Goal: Task Accomplishment & Management: Use online tool/utility

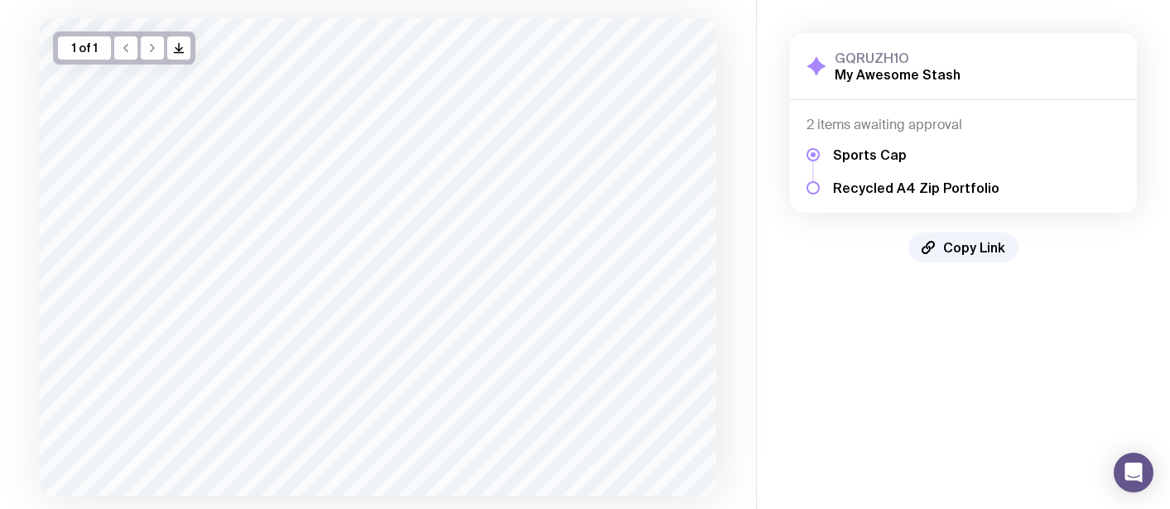
scroll to position [199, 0]
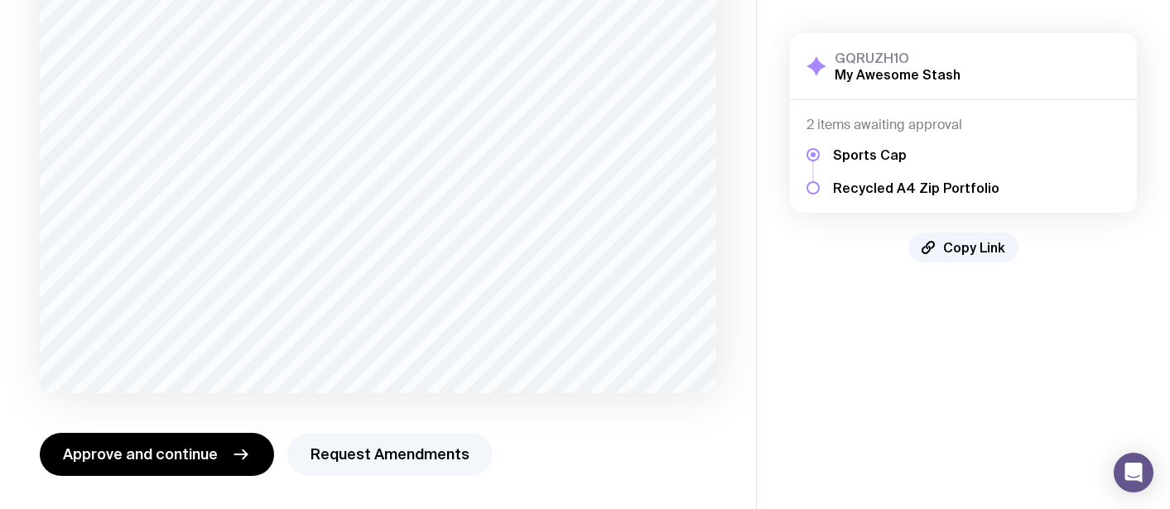
click at [450, 464] on button "Request Amendments" at bounding box center [389, 454] width 205 height 43
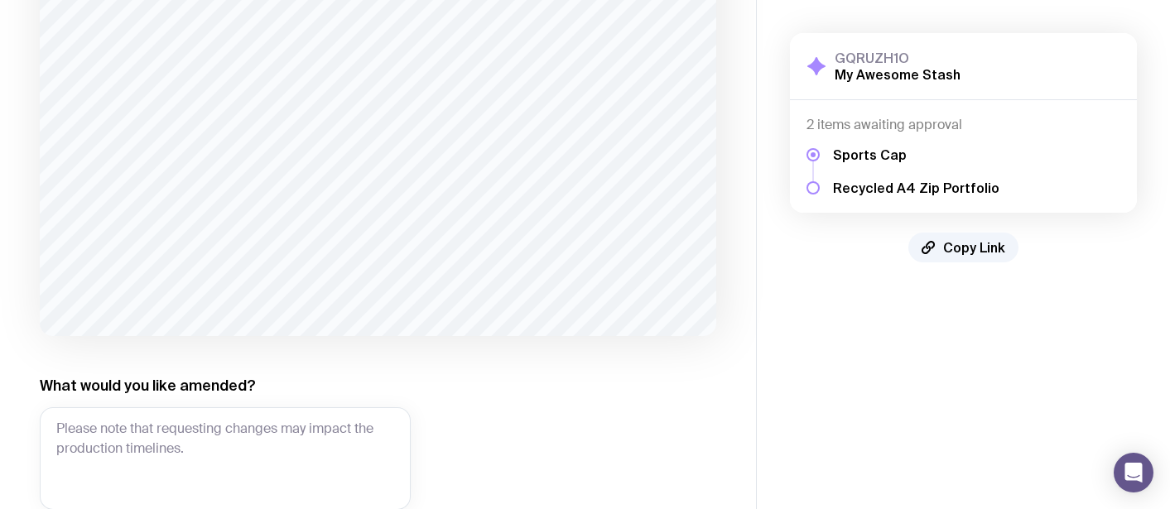
scroll to position [276, 0]
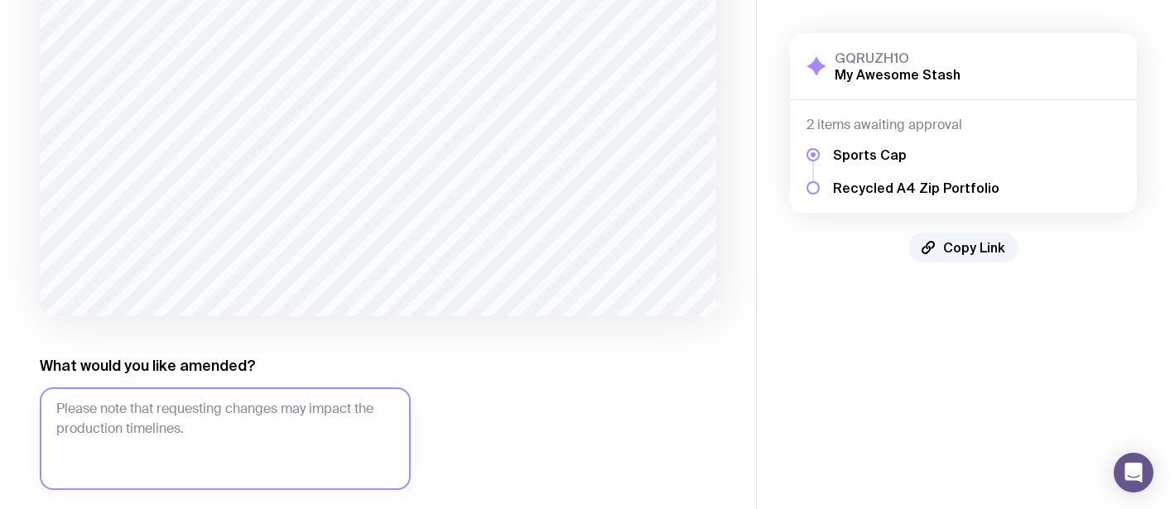
click at [180, 441] on textarea "What would you like amended?" at bounding box center [225, 439] width 371 height 103
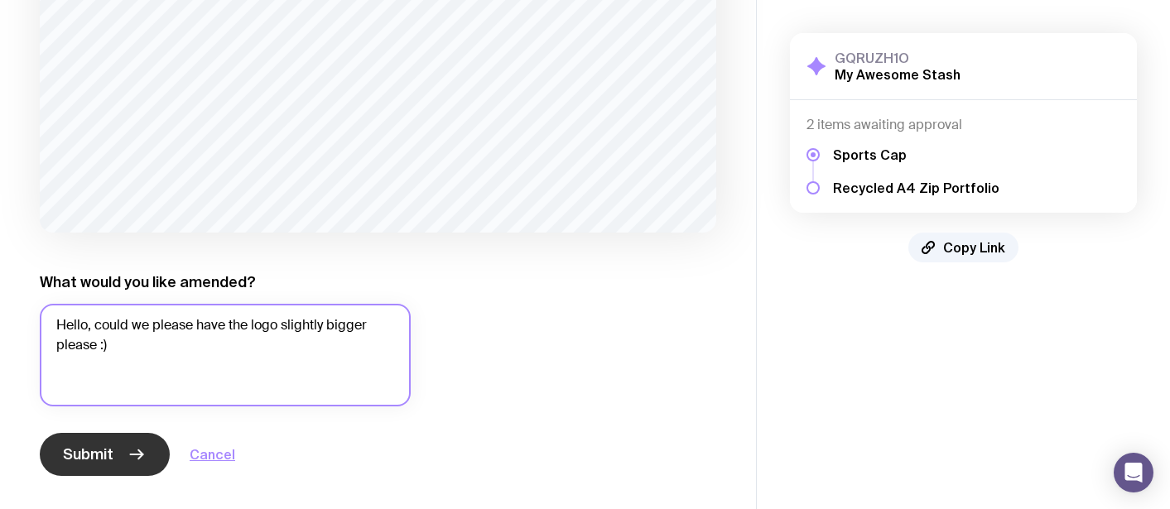
type textarea "Hello, could we please have the logo slightly bigger please :)"
click at [107, 441] on button "Submit" at bounding box center [105, 454] width 130 height 43
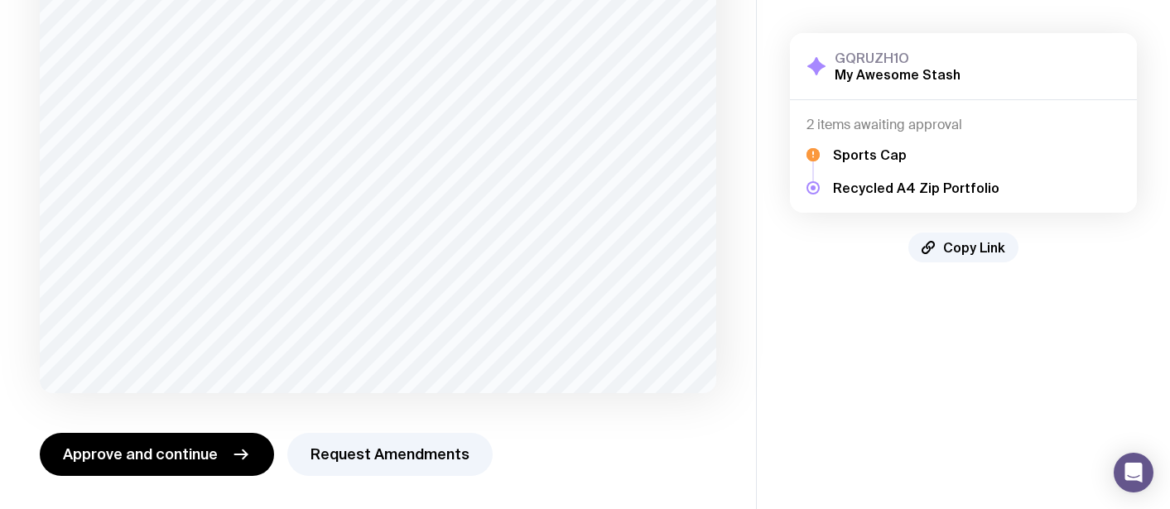
scroll to position [0, 0]
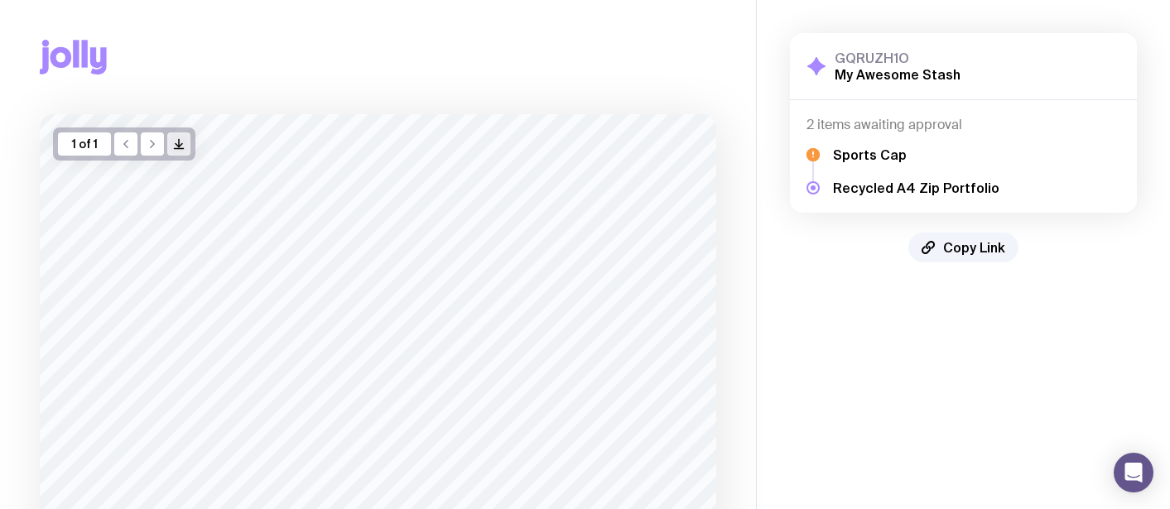
click at [176, 149] on icon "button" at bounding box center [179, 149] width 9 height 0
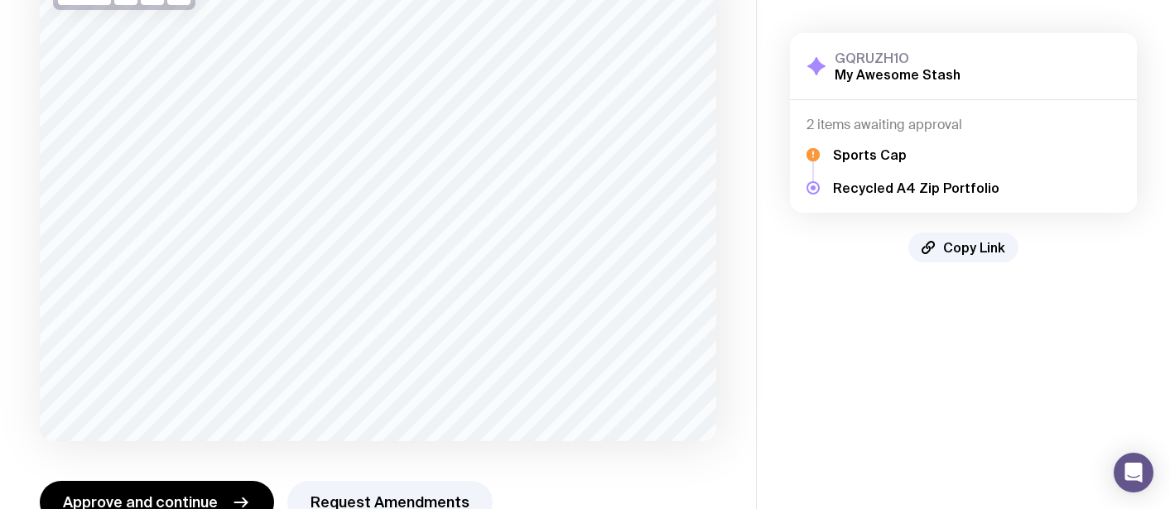
scroll to position [199, 0]
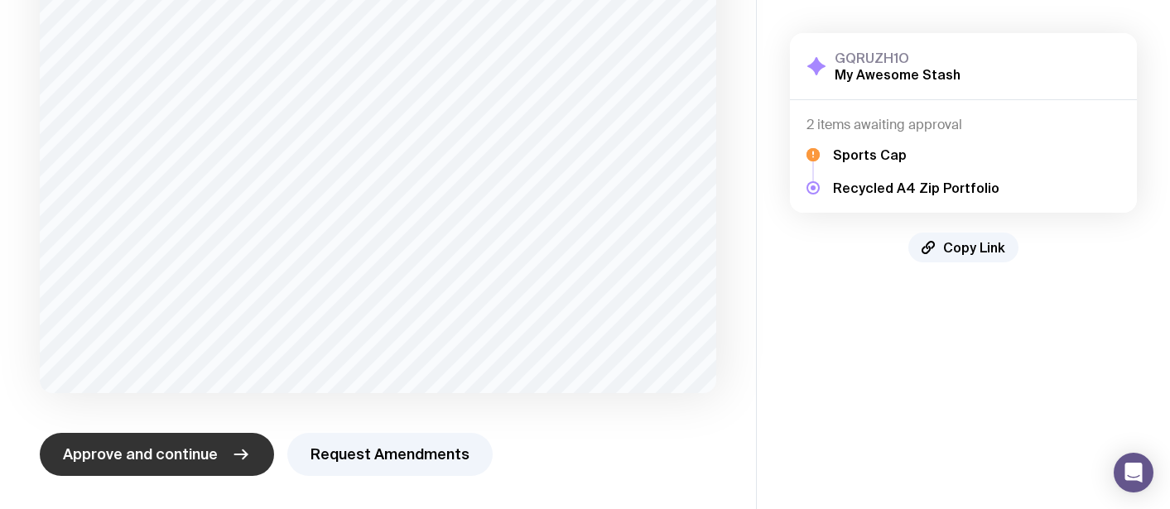
click at [181, 454] on span "Approve and continue" at bounding box center [140, 455] width 155 height 20
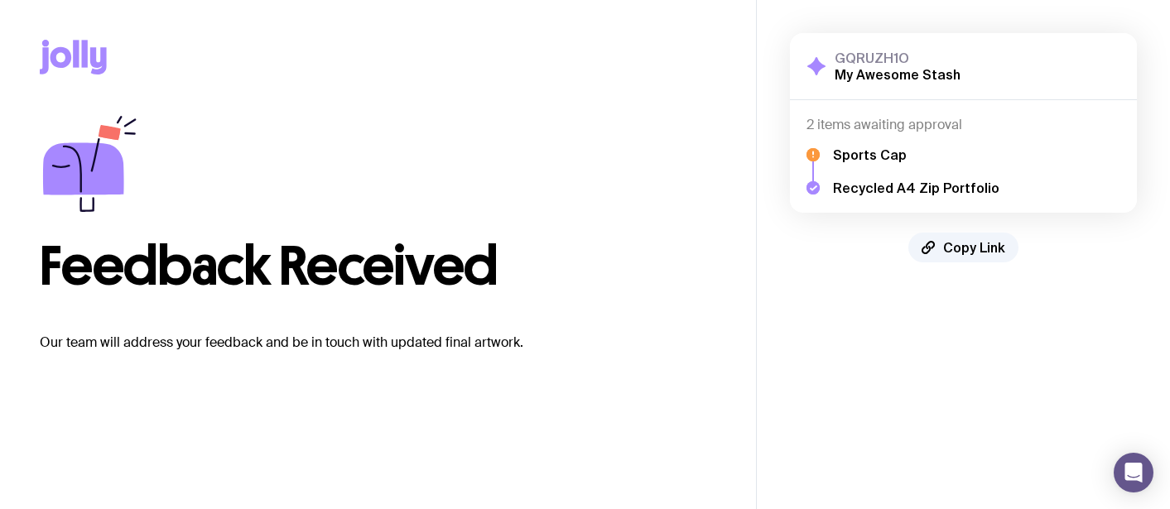
scroll to position [0, 0]
